Goal: Check status

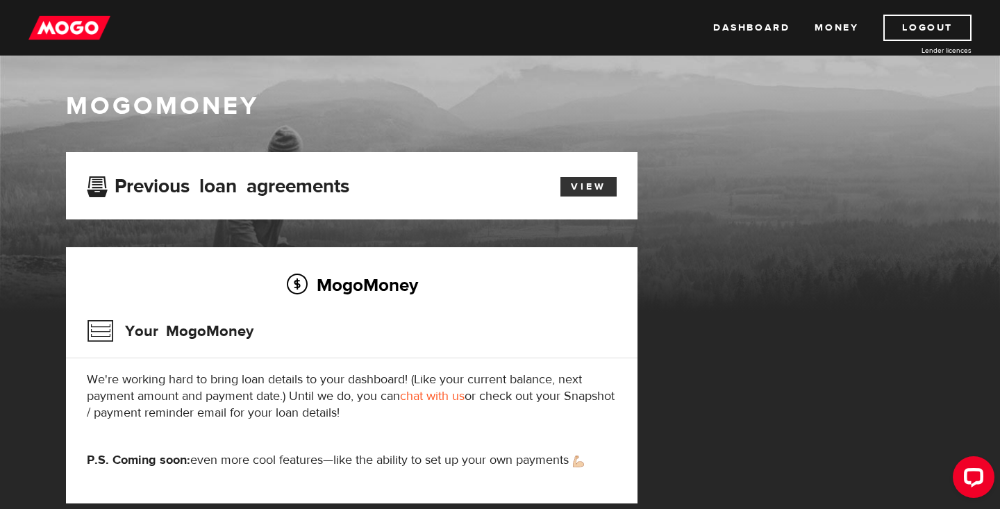
click at [589, 181] on link "View" at bounding box center [589, 186] width 56 height 19
